Goal: Transaction & Acquisition: Purchase product/service

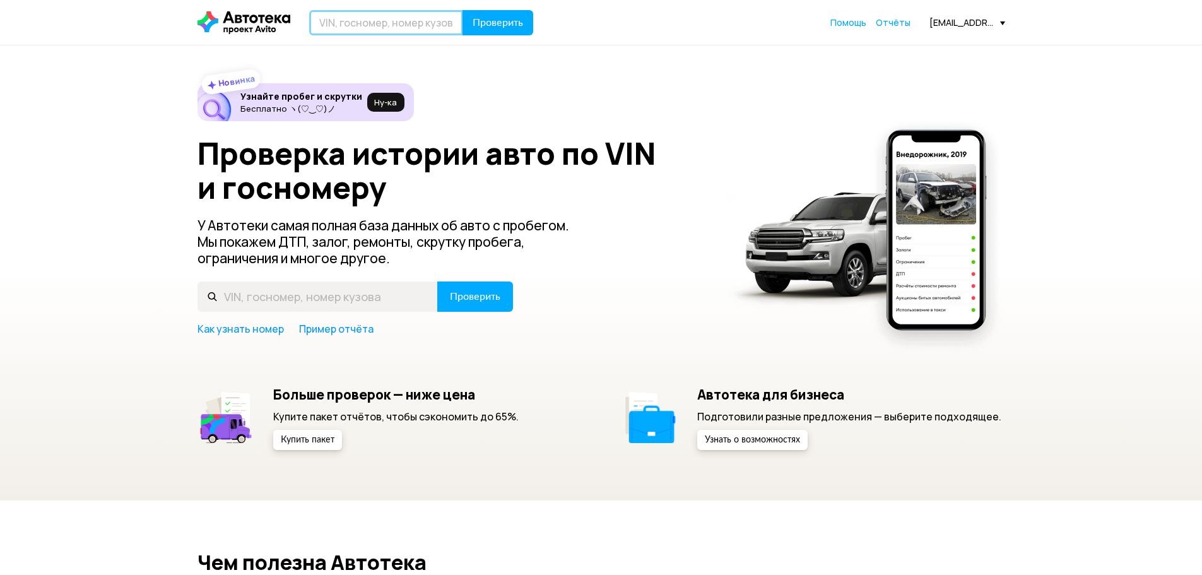
click at [423, 24] on input "text" at bounding box center [386, 22] width 154 height 25
paste input "[US_VEHICLE_IDENTIFICATION_NUMBER]"
type input "[US_VEHICLE_IDENTIFICATION_NUMBER]"
click at [463, 10] on button "Проверить" at bounding box center [498, 22] width 71 height 25
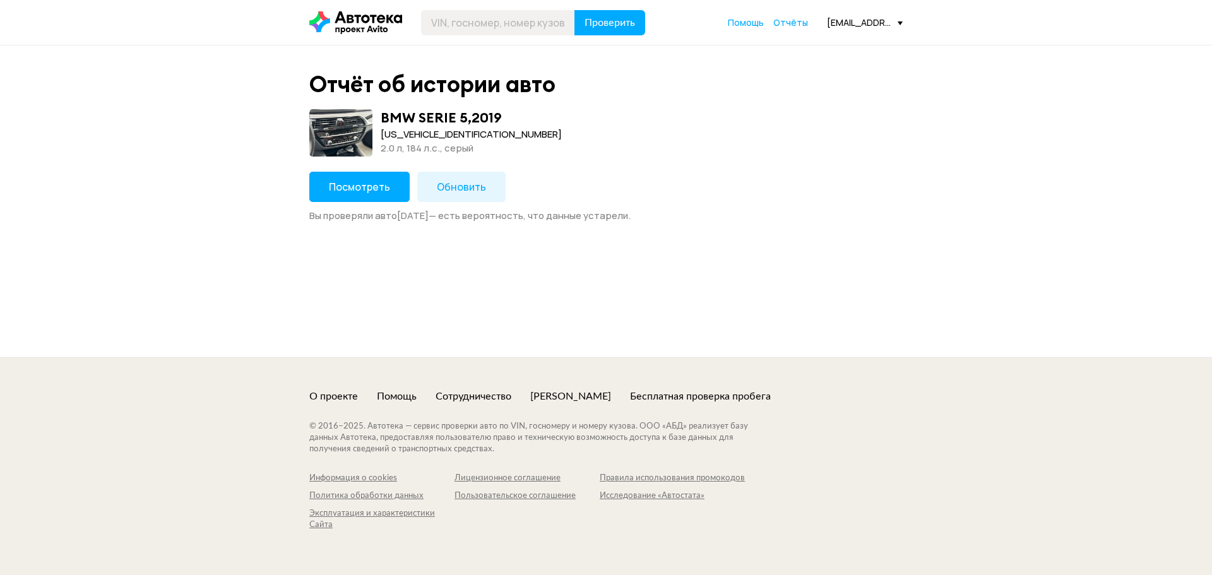
click at [368, 175] on button "Посмотреть" at bounding box center [359, 187] width 100 height 30
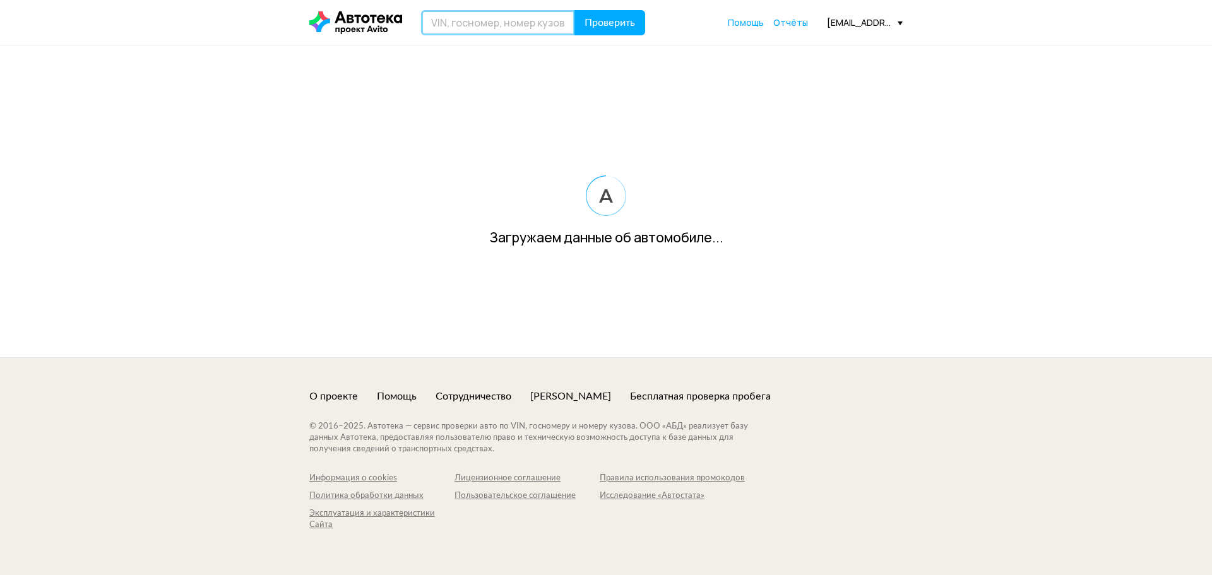
click at [454, 23] on input "text" at bounding box center [498, 22] width 154 height 25
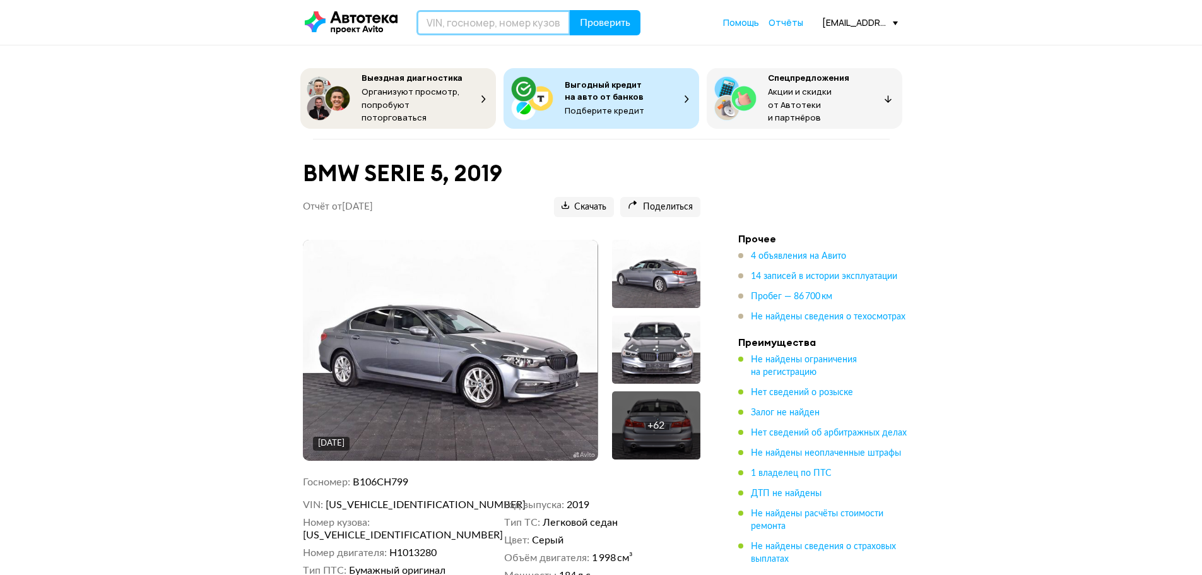
paste input "[US_VEHICLE_IDENTIFICATION_NUMBER]"
type input "[US_VEHICLE_IDENTIFICATION_NUMBER]"
click at [570, 10] on button "Проверить" at bounding box center [605, 22] width 71 height 25
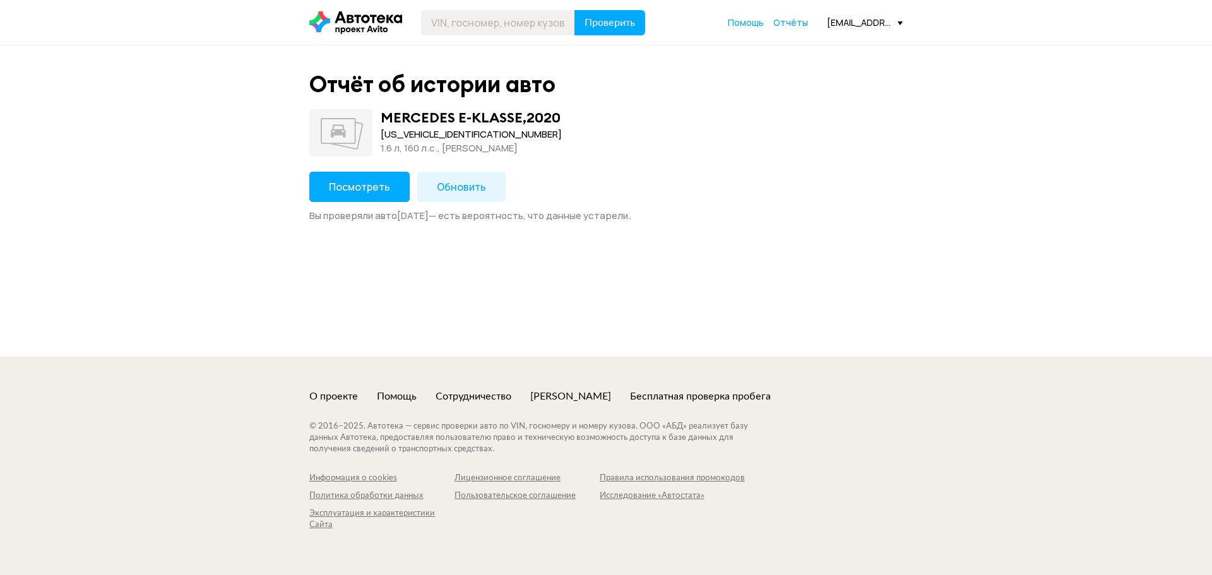
click at [384, 197] on button "Посмотреть" at bounding box center [359, 187] width 100 height 30
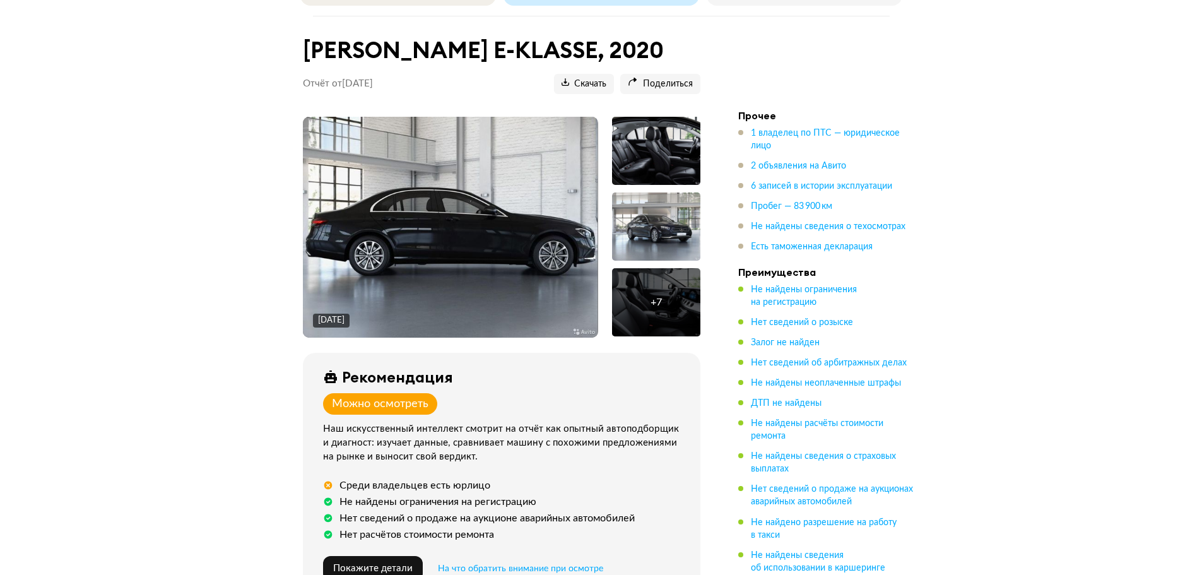
scroll to position [126, 0]
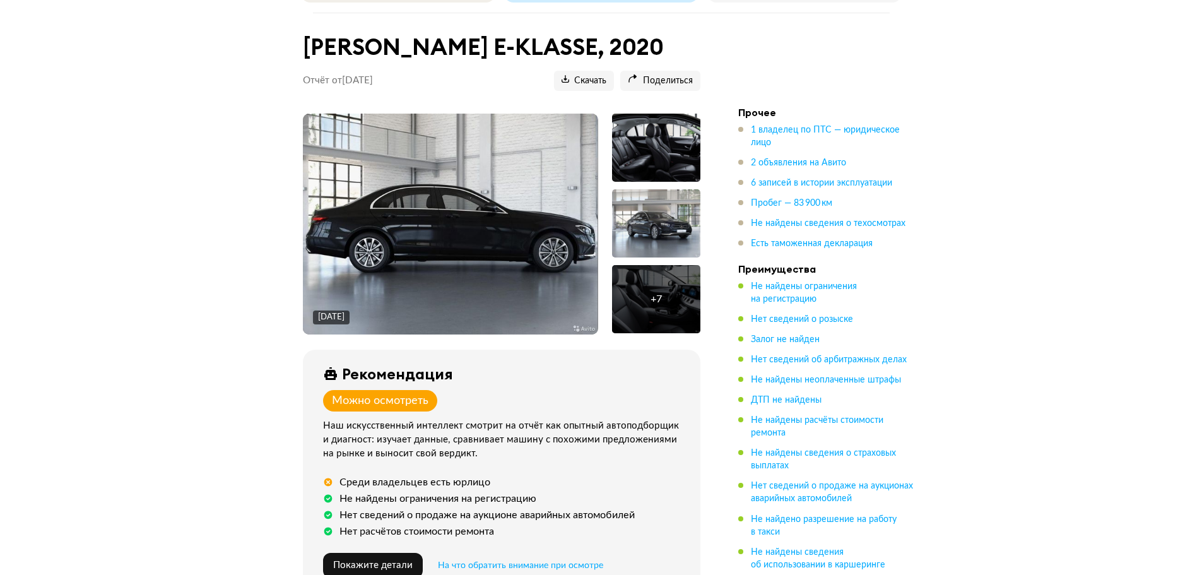
click at [437, 217] on img at bounding box center [450, 224] width 295 height 221
